Goal: Obtain resource: Obtain resource

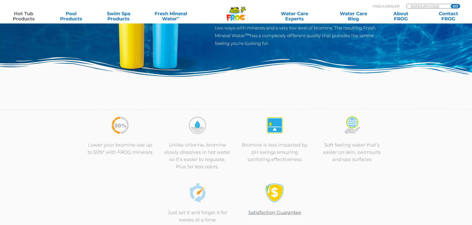
scroll to position [206, 0]
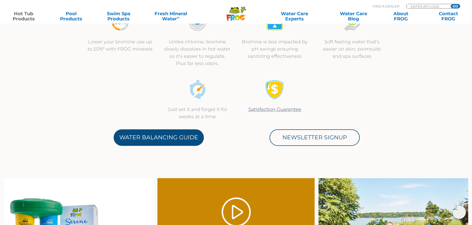
click at [170, 134] on link "Water Balancing Guide" at bounding box center [159, 137] width 90 height 16
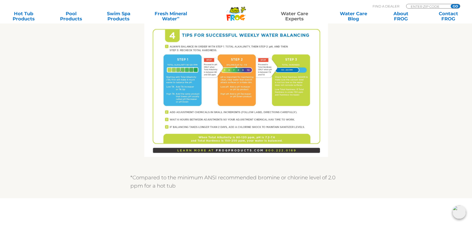
scroll to position [360, 0]
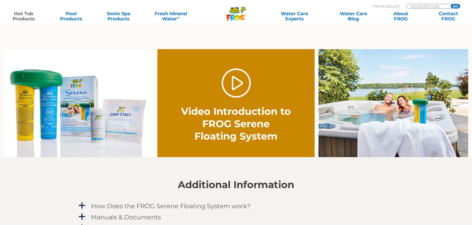
scroll to position [463, 0]
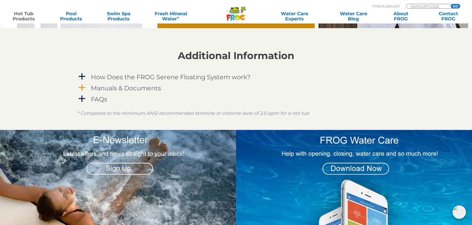
click at [83, 89] on span "a" at bounding box center [82, 88] width 8 height 8
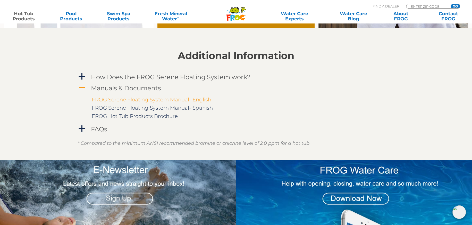
click at [116, 99] on link "FROG Serene Floating System Manual- English" at bounding box center [151, 99] width 119 height 6
